Goal: Task Accomplishment & Management: Manage account settings

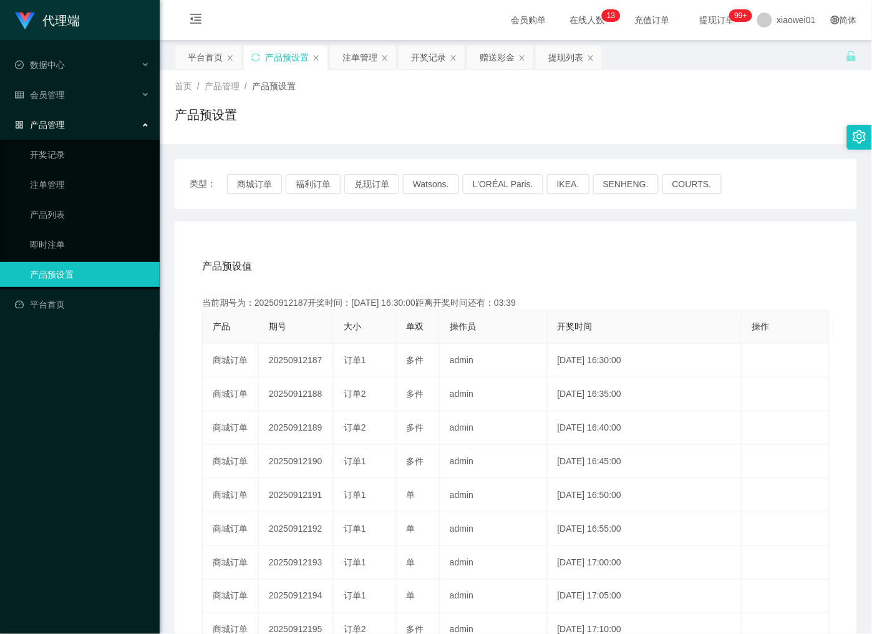
click at [250, 184] on button "商城订单" at bounding box center [254, 184] width 55 height 20
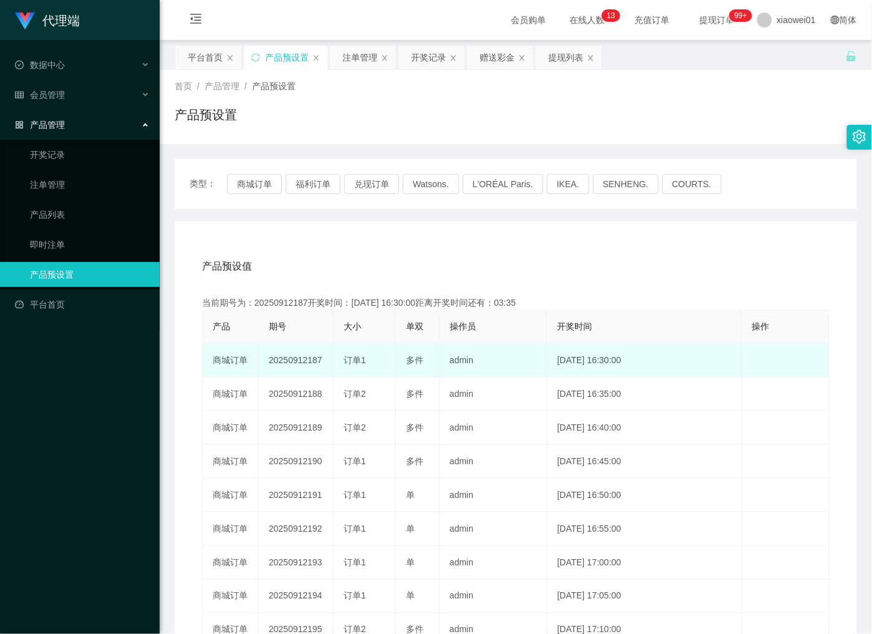
click at [291, 359] on td "20250912187" at bounding box center [296, 361] width 75 height 34
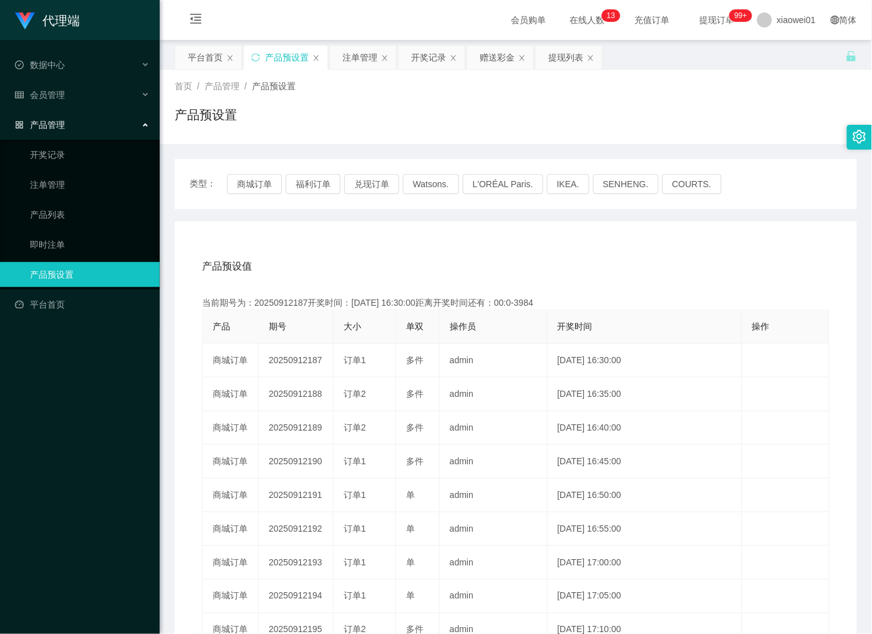
copy td "20250912187"
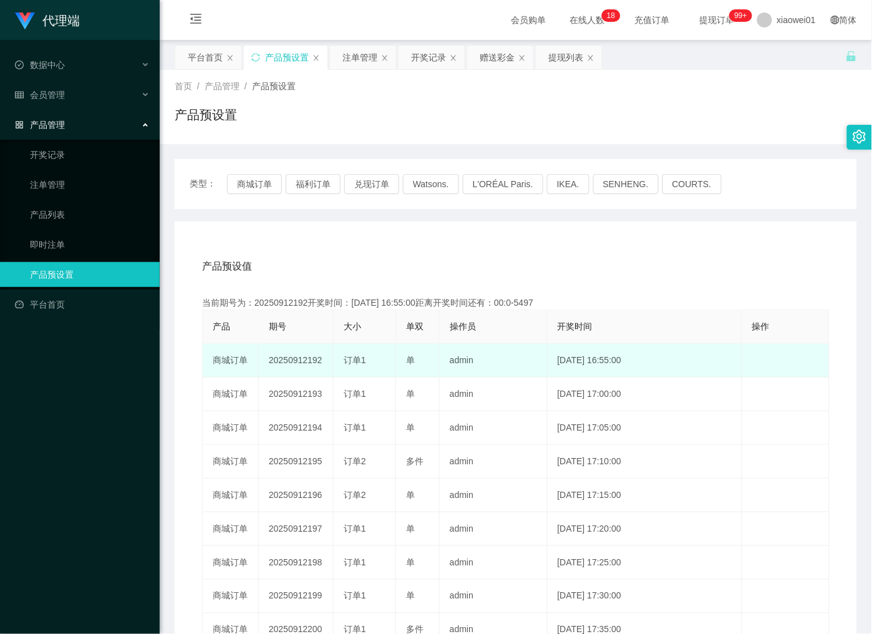
click at [283, 356] on td "20250912192" at bounding box center [296, 361] width 75 height 34
copy td "20250912192"
